Goal: Information Seeking & Learning: Check status

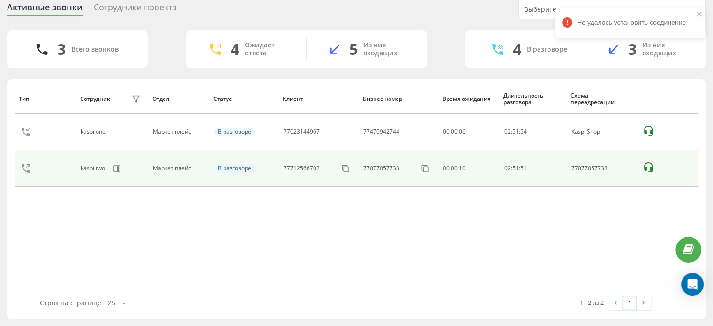
click at [337, 168] on div "77712566702" at bounding box center [318, 168] width 69 height 15
click at [341, 168] on icon at bounding box center [345, 168] width 9 height 9
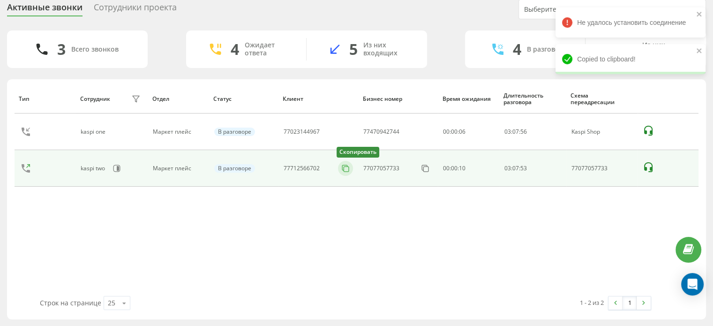
click at [338, 166] on button at bounding box center [345, 168] width 15 height 10
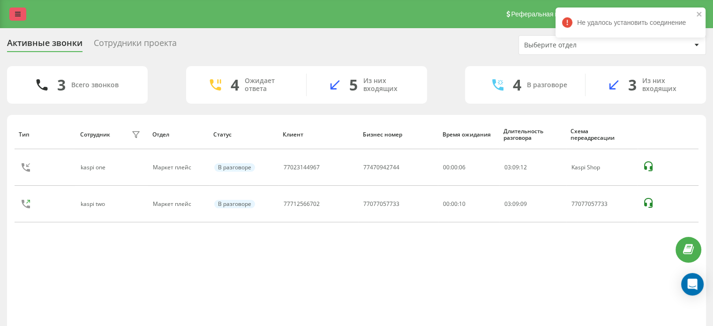
drag, startPoint x: 7, startPoint y: 9, endPoint x: 10, endPoint y: 13, distance: 5.0
click at [7, 9] on div "Реферальная программа Настройки профиля Выход" at bounding box center [356, 14] width 713 height 28
click at [15, 14] on link at bounding box center [17, 14] width 17 height 13
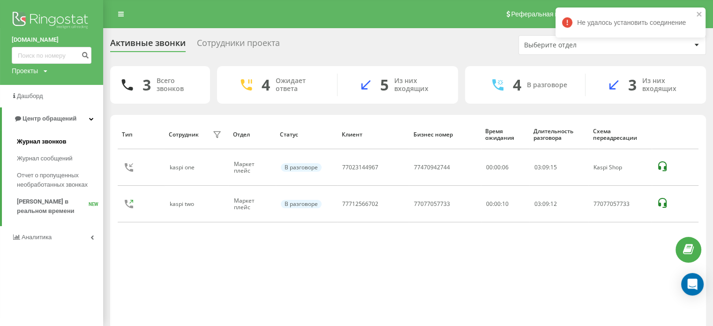
click at [40, 144] on span "Журнал звонков" at bounding box center [41, 141] width 49 height 9
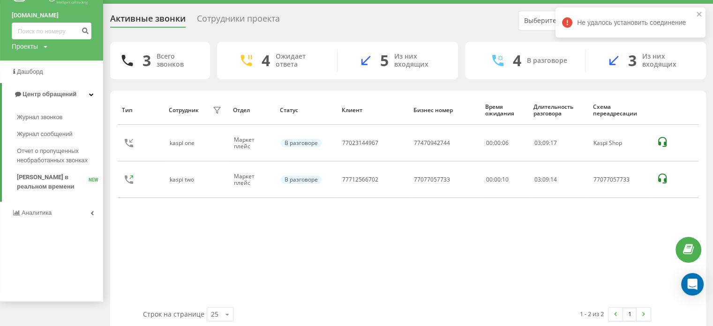
scroll to position [36, 0]
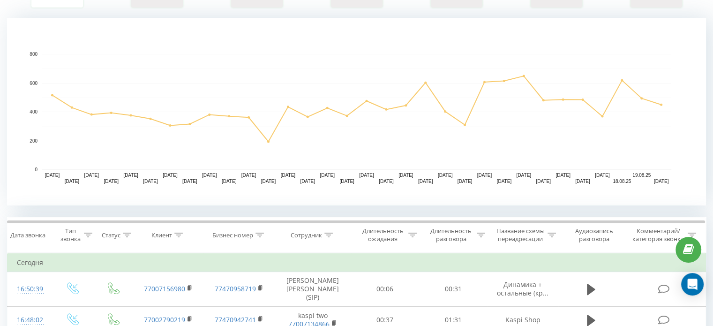
scroll to position [234, 0]
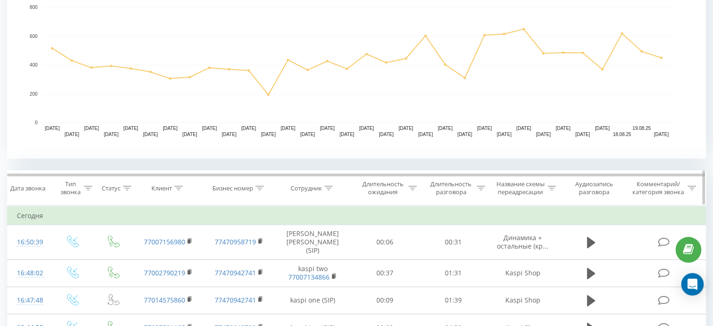
click at [328, 189] on icon at bounding box center [329, 188] width 8 height 5
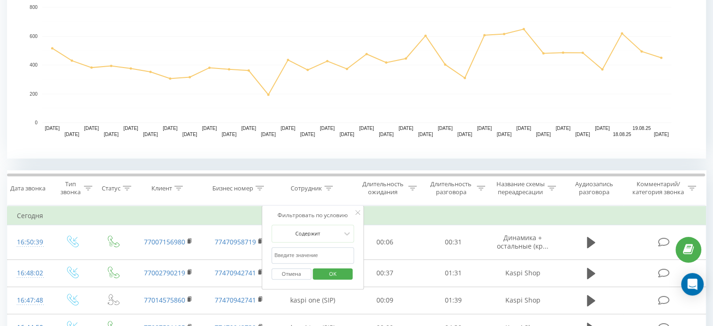
click at [307, 249] on input "text" at bounding box center [313, 255] width 83 height 16
click at [321, 269] on span "OK" at bounding box center [333, 273] width 26 height 15
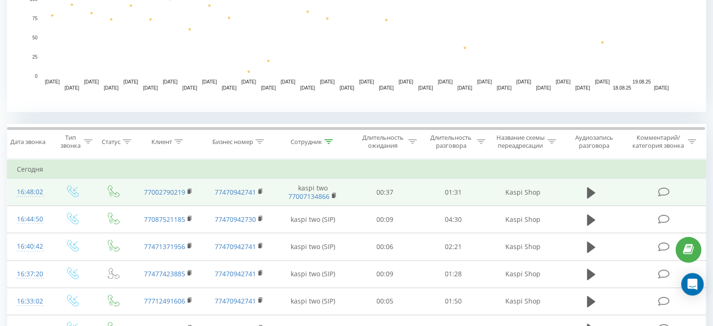
scroll to position [281, 0]
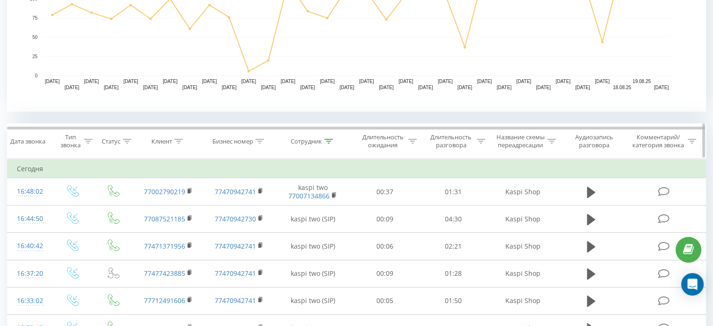
click at [334, 139] on div "Сотрудник" at bounding box center [313, 141] width 76 height 8
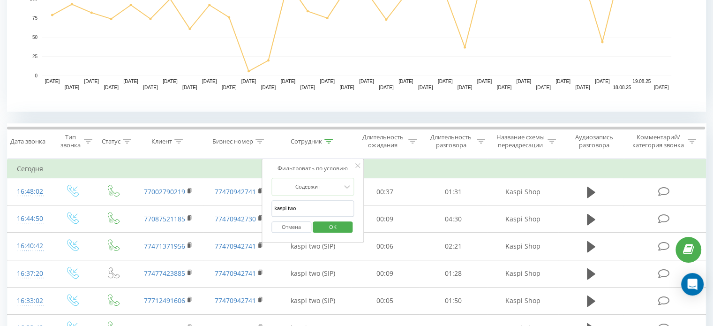
click at [300, 208] on input "kaspi two" at bounding box center [313, 208] width 83 height 16
type input "kaspi one"
click at [334, 229] on span "OK" at bounding box center [333, 226] width 26 height 15
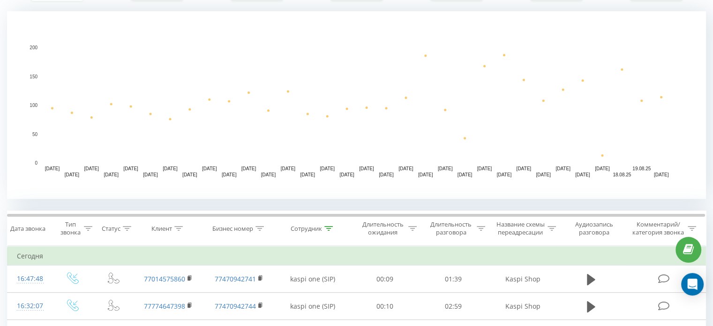
scroll to position [178, 0]
